Goal: Find specific page/section: Find specific page/section

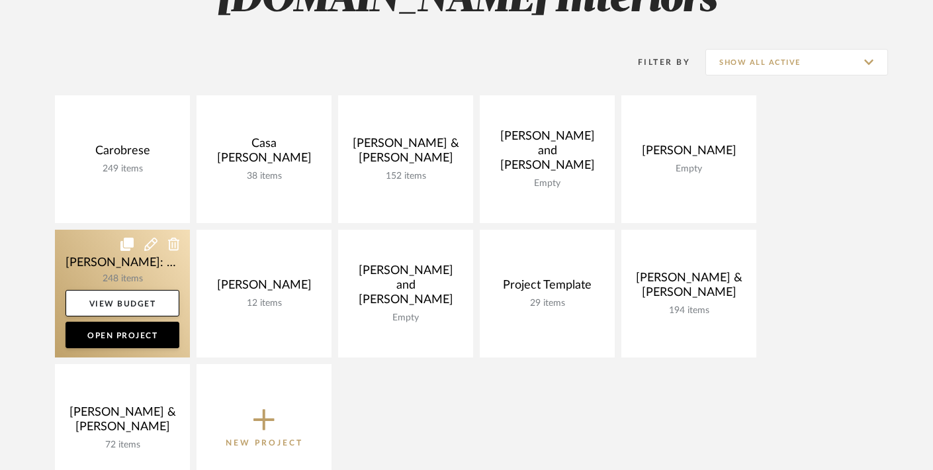
scroll to position [227, 0]
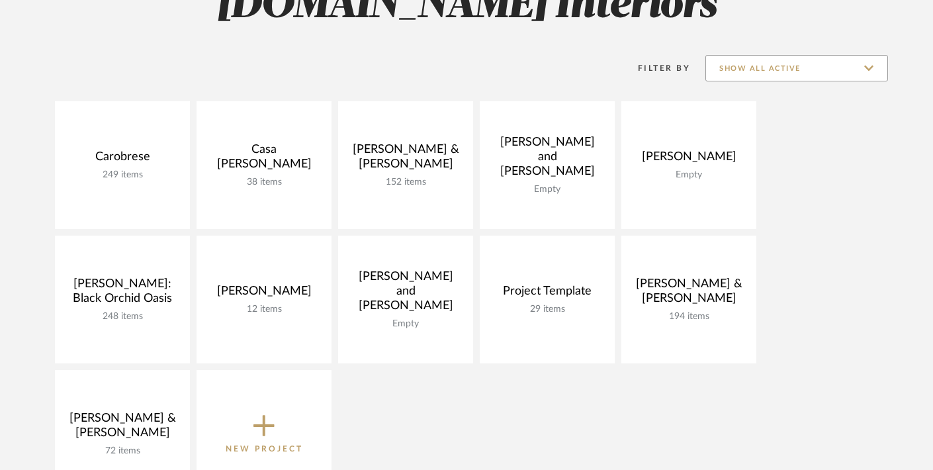
click at [744, 67] on input "Show All Active" at bounding box center [796, 68] width 183 height 26
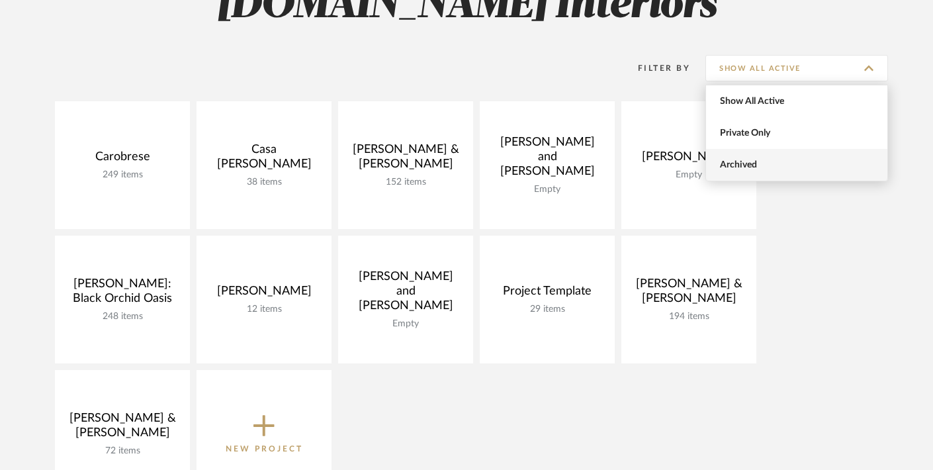
click at [740, 172] on span "Archived" at bounding box center [796, 165] width 181 height 32
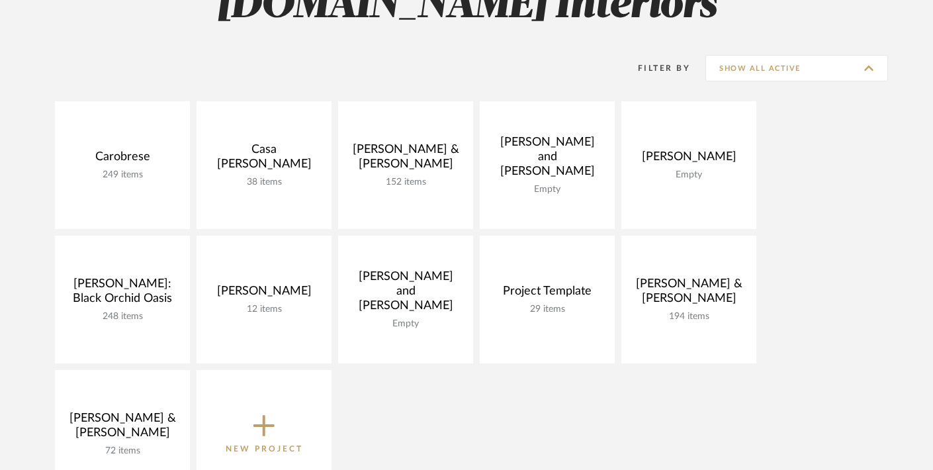
type input "Archived"
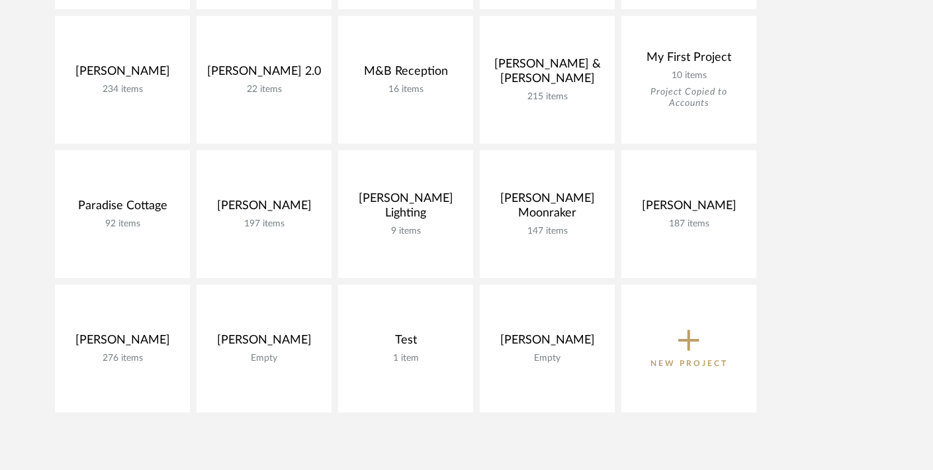
scroll to position [861, 0]
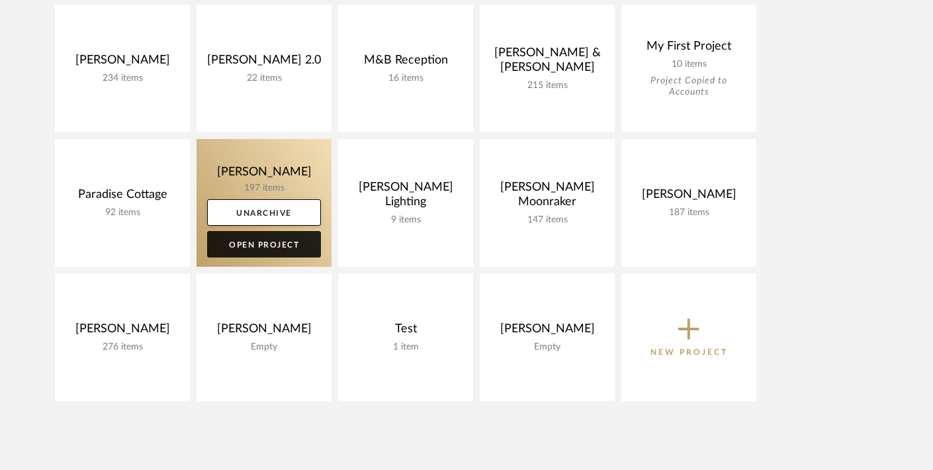
click at [267, 243] on link "Open Project" at bounding box center [264, 244] width 114 height 26
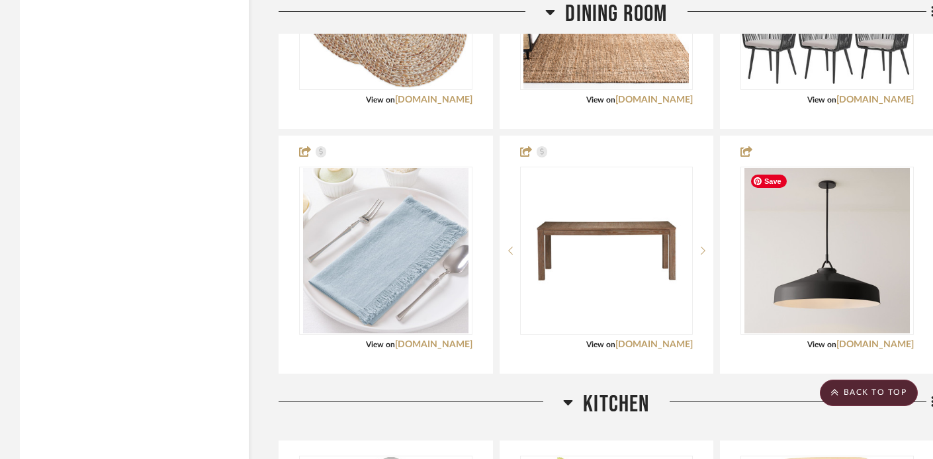
scroll to position [2717, 0]
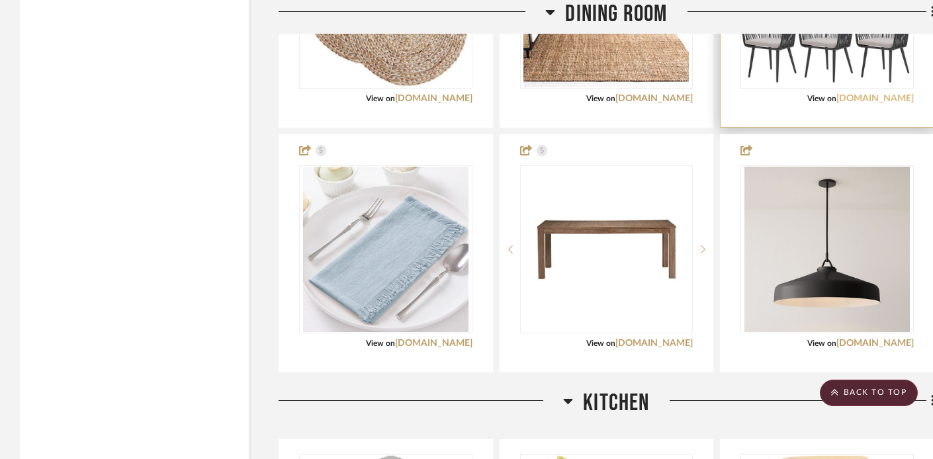
click at [867, 97] on link "[DOMAIN_NAME]" at bounding box center [874, 98] width 77 height 9
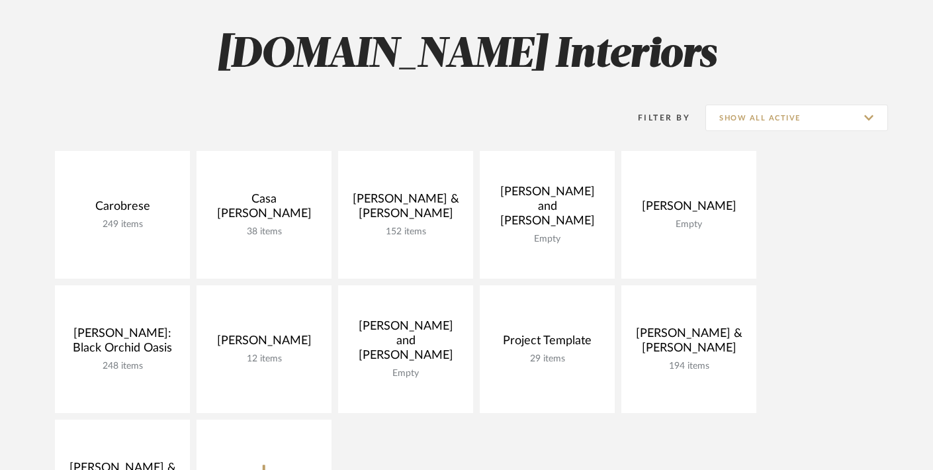
scroll to position [179, 0]
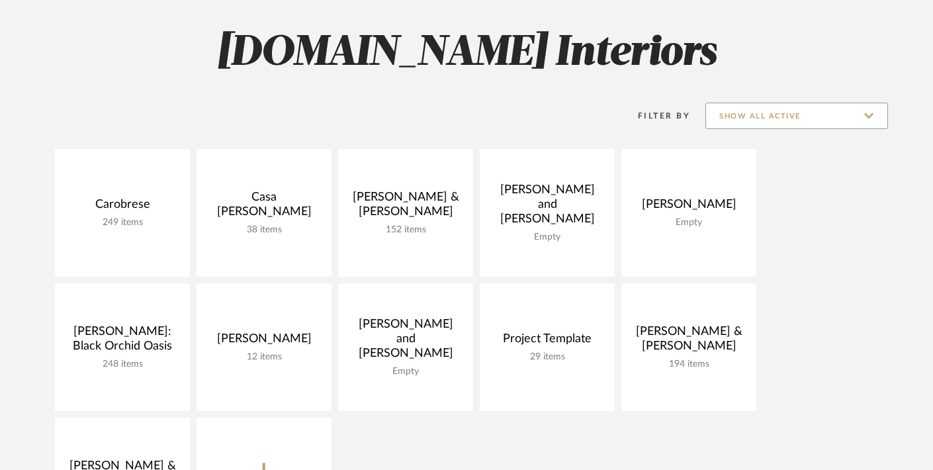
click at [785, 111] on input "Show All Active" at bounding box center [796, 116] width 183 height 26
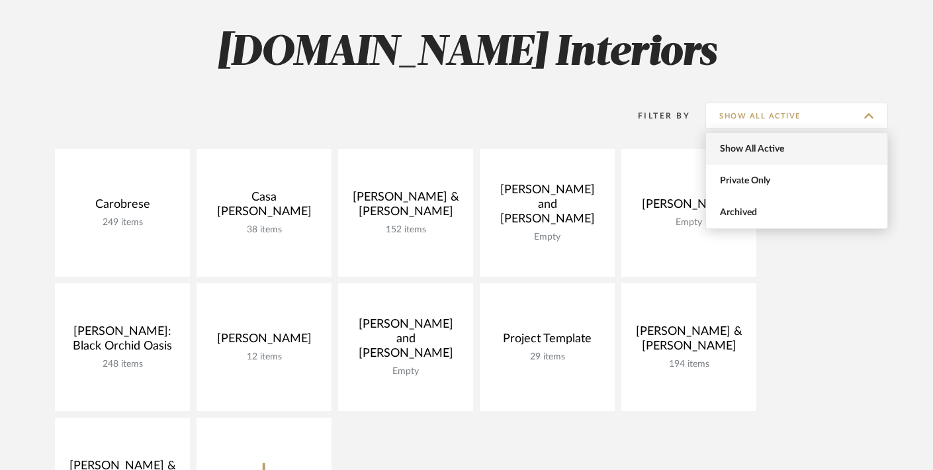
click at [759, 140] on span "Show All Active" at bounding box center [796, 149] width 181 height 32
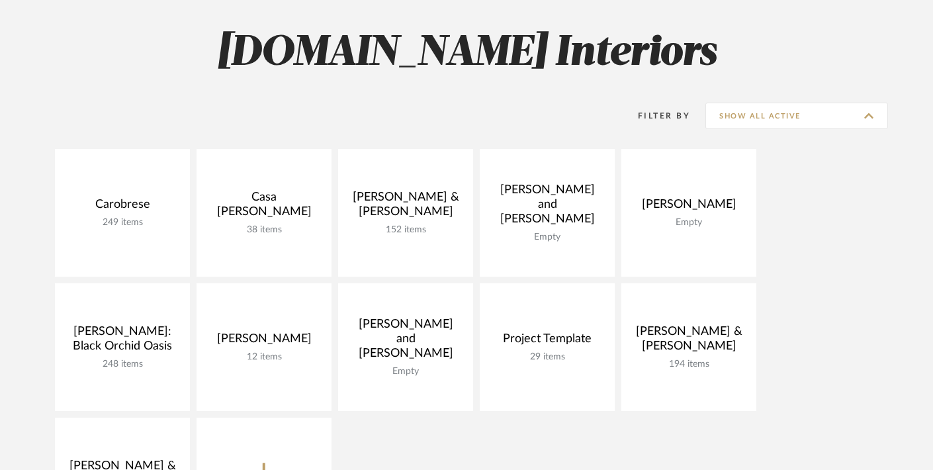
type input "Show All Active"
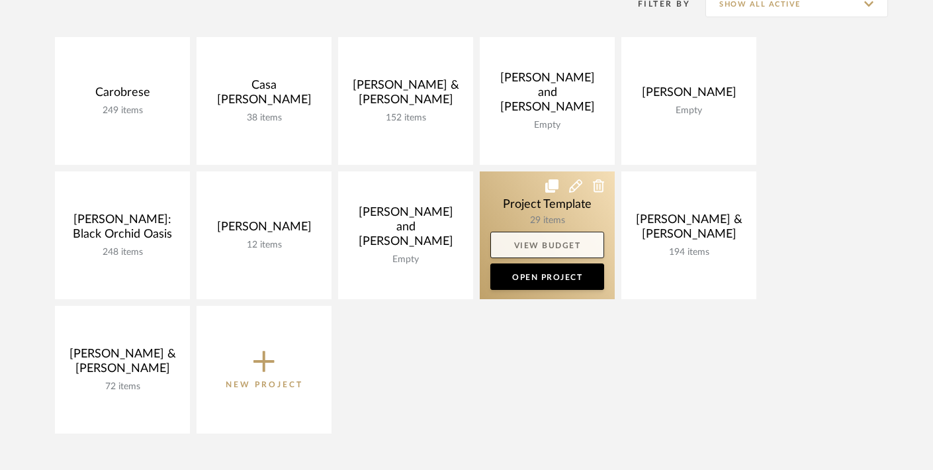
scroll to position [298, 0]
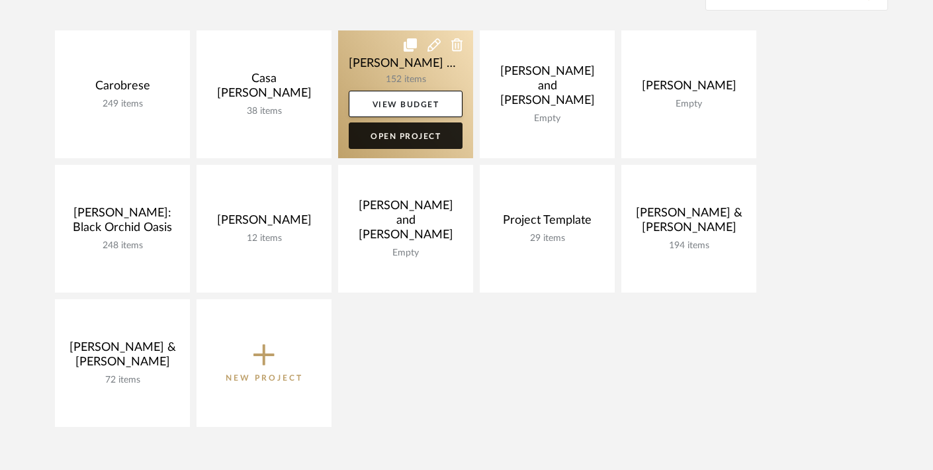
click at [397, 132] on link "Open Project" at bounding box center [406, 135] width 114 height 26
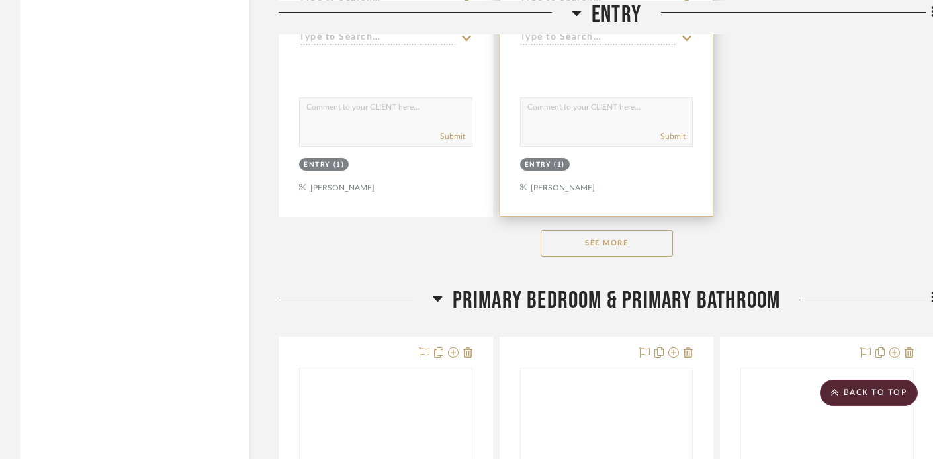
scroll to position [1998, 0]
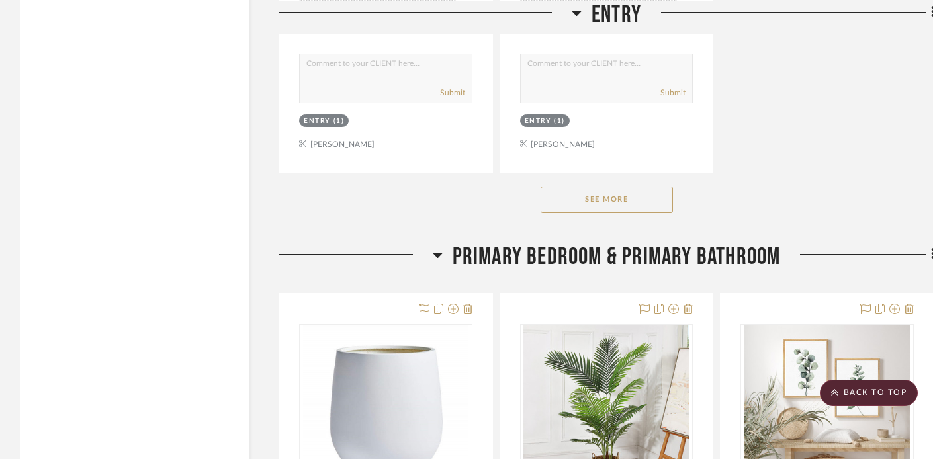
click at [574, 207] on button "See More" at bounding box center [607, 200] width 132 height 26
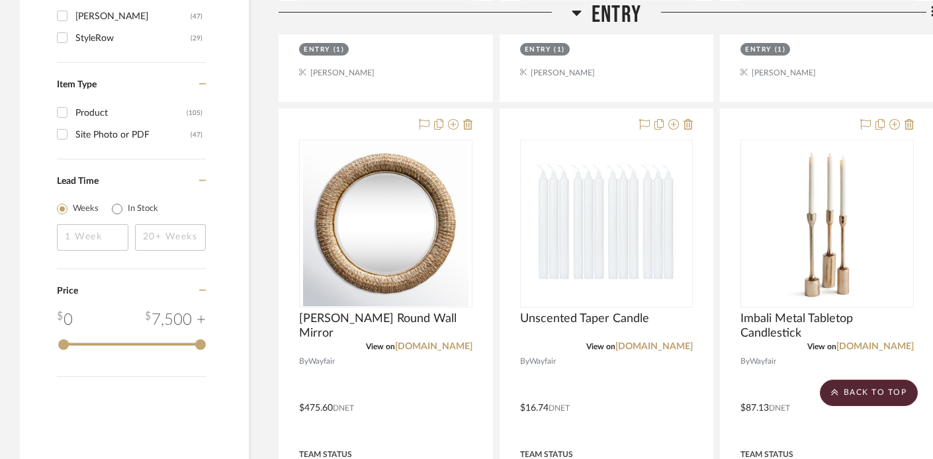
scroll to position [1479, 0]
